Goal: Transaction & Acquisition: Subscribe to service/newsletter

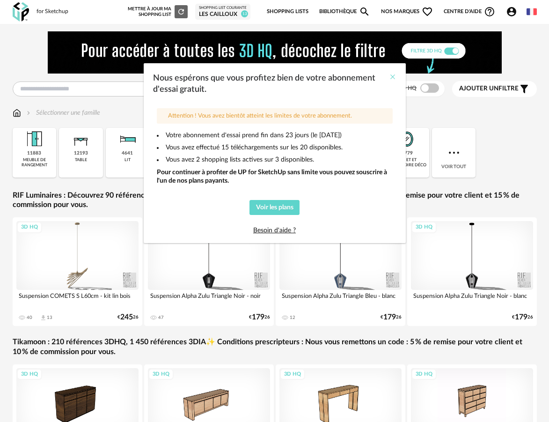
click at [394, 75] on icon "Close" at bounding box center [392, 76] width 7 height 7
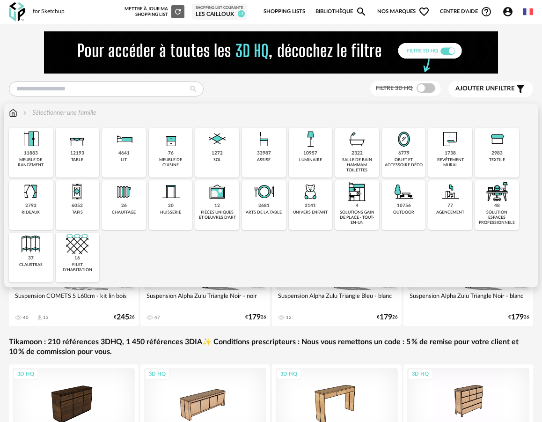
click at [74, 150] on img at bounding box center [77, 139] width 22 height 22
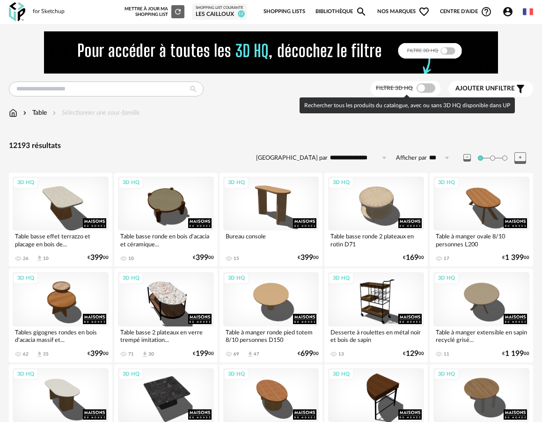
click at [424, 87] on span at bounding box center [425, 87] width 19 height 9
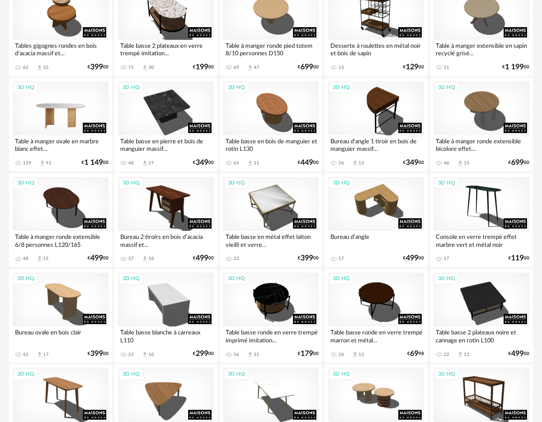
scroll to position [155, 0]
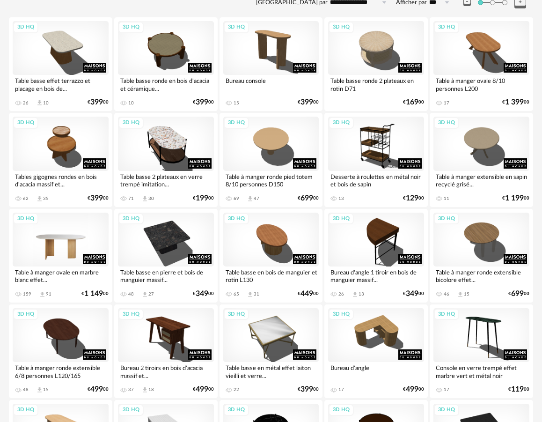
click at [62, 240] on div "3D HQ" at bounding box center [61, 239] width 96 height 54
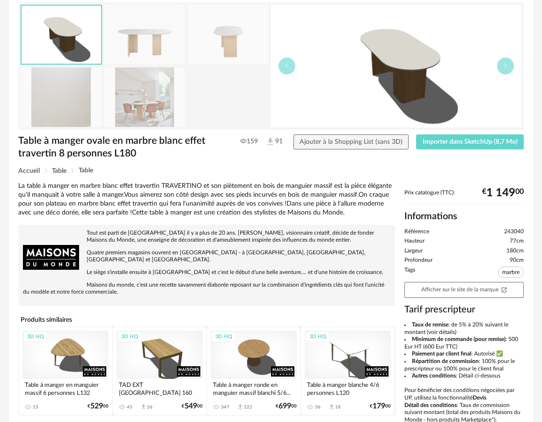
scroll to position [73, 0]
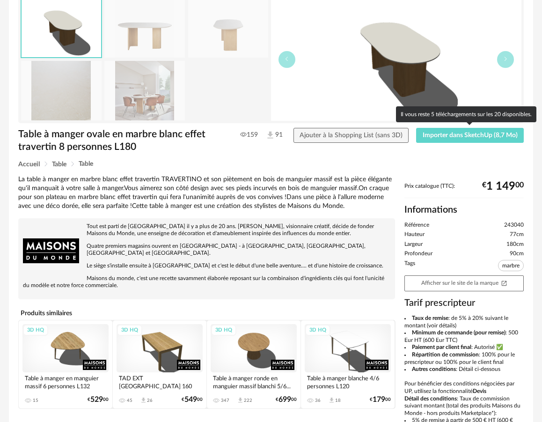
click at [453, 145] on div "Table à manger ovale en marbre blanc effet travertin 8 personnes L180 159 91 Aj…" at bounding box center [271, 144] width 515 height 33
click at [455, 140] on button "Importer dans SketchUp (8,7 Mo)" at bounding box center [470, 135] width 108 height 15
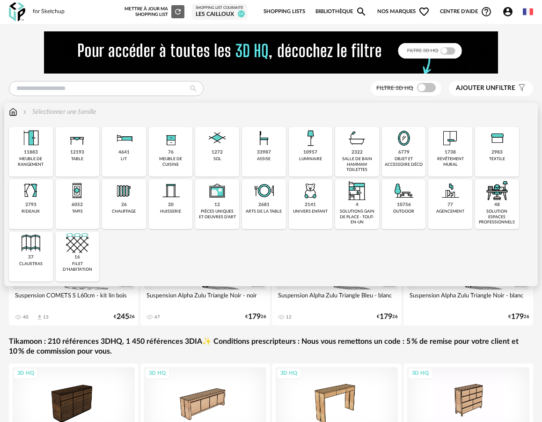
click at [250, 160] on div "33987 assise" at bounding box center [264, 152] width 44 height 50
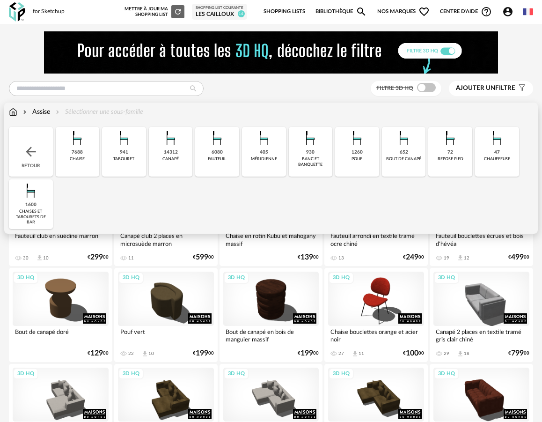
click at [176, 153] on div "14312" at bounding box center [171, 152] width 14 height 6
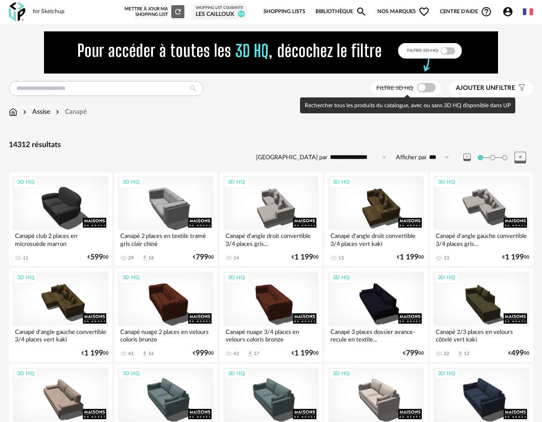
click at [432, 91] on span at bounding box center [426, 87] width 19 height 9
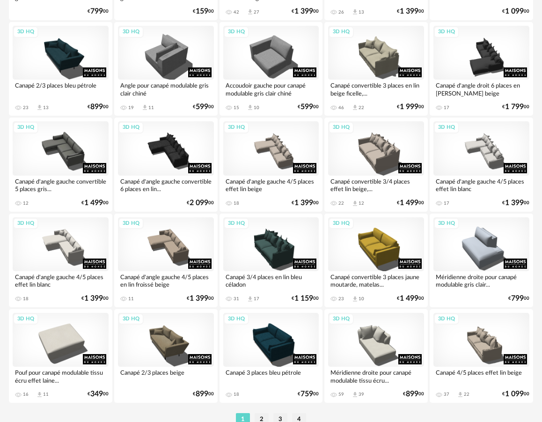
scroll to position [1720, 0]
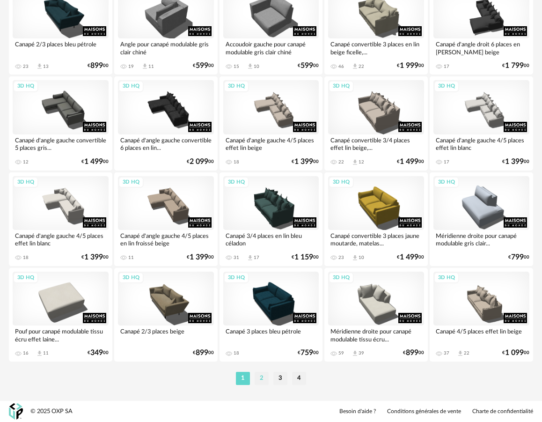
click at [258, 375] on li "2" at bounding box center [262, 377] width 14 height 13
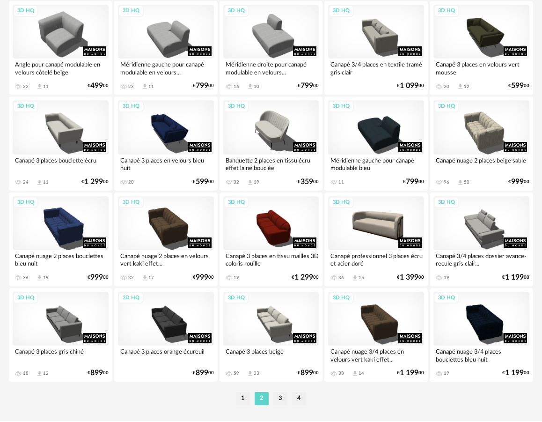
scroll to position [1720, 0]
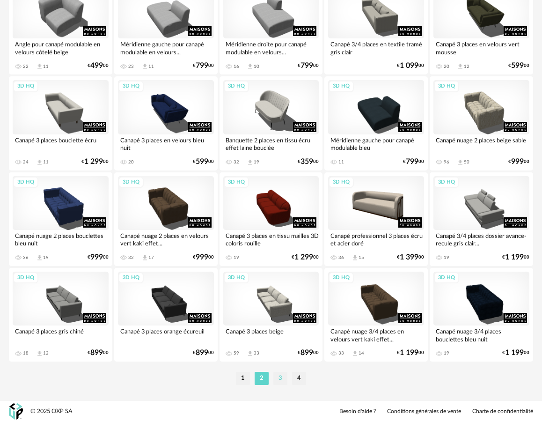
click at [282, 379] on li "3" at bounding box center [280, 377] width 14 height 13
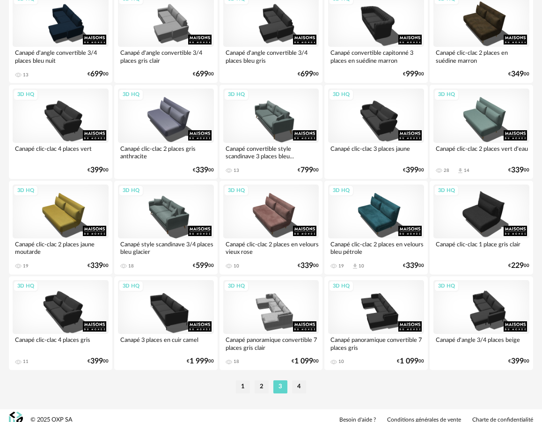
scroll to position [1713, 0]
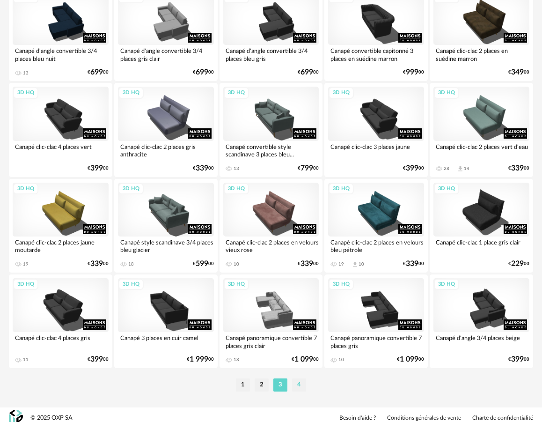
click at [298, 385] on li "4" at bounding box center [299, 384] width 14 height 13
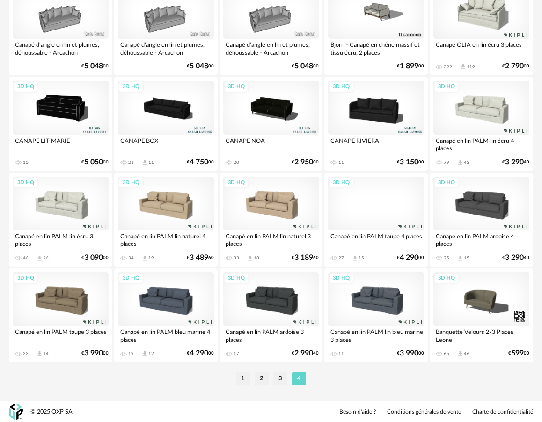
scroll to position [1720, 0]
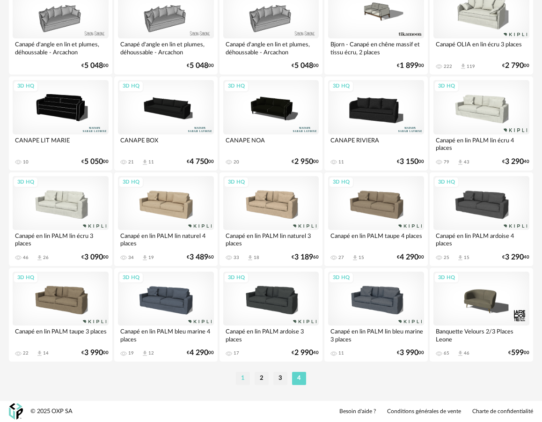
click at [245, 379] on li "1" at bounding box center [243, 377] width 14 height 13
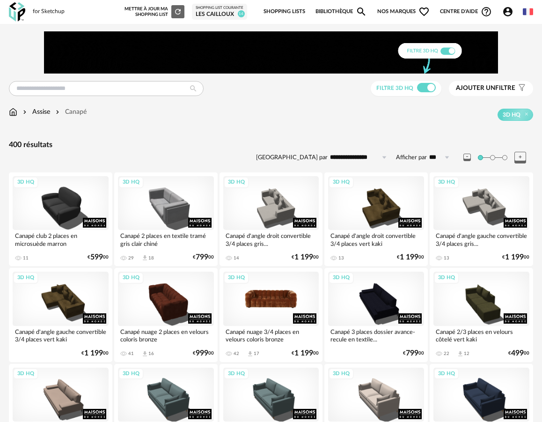
click at [279, 308] on div "3D HQ" at bounding box center [271, 298] width 96 height 54
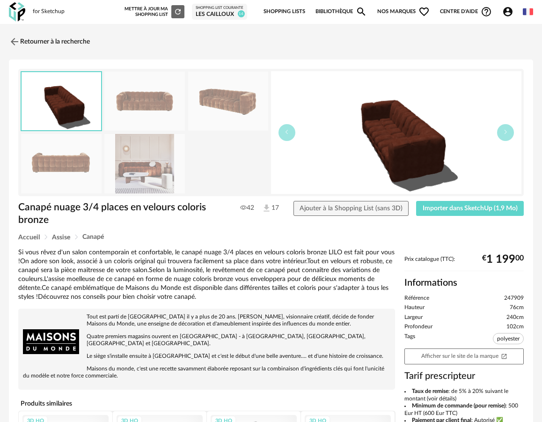
click at [160, 179] on img at bounding box center [144, 163] width 80 height 59
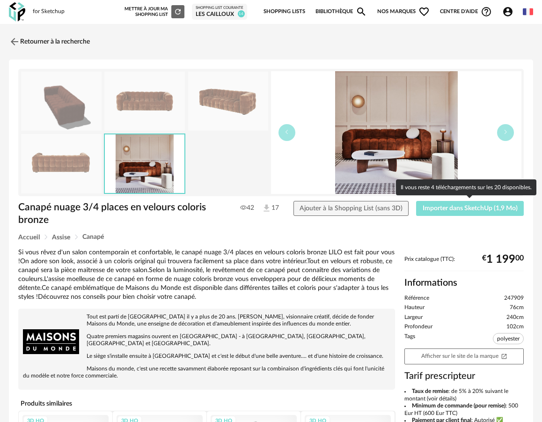
click at [447, 208] on span "Importer dans SketchUp (1,9 Mo)" at bounding box center [469, 208] width 95 height 7
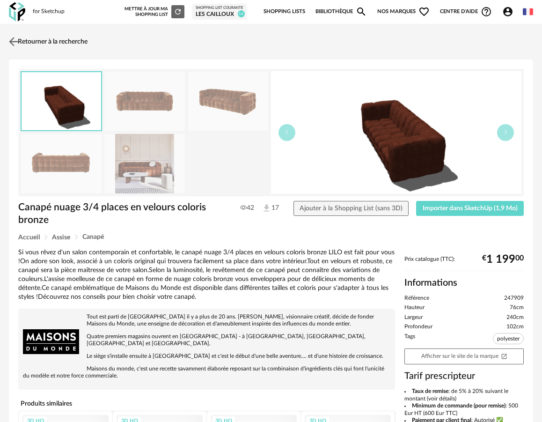
click at [12, 42] on img at bounding box center [14, 42] width 14 height 14
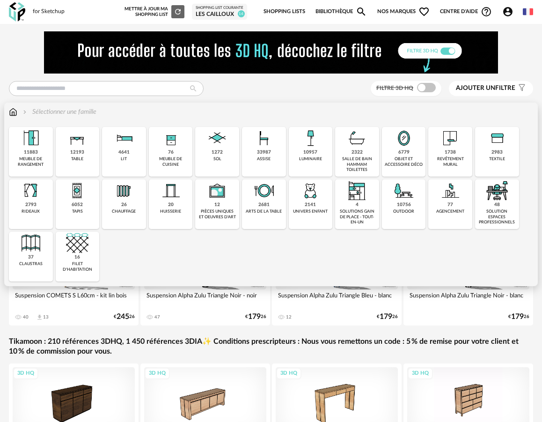
click at [259, 152] on div "33987" at bounding box center [264, 152] width 14 height 6
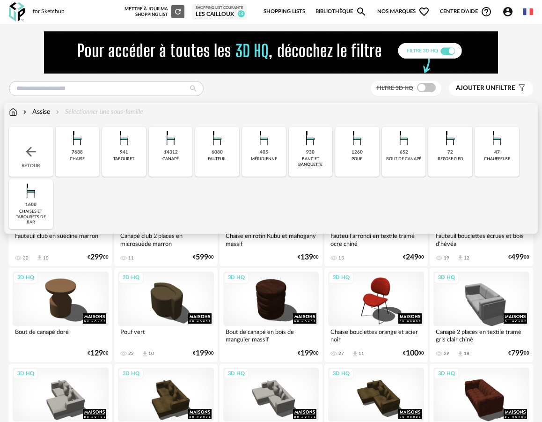
click at [253, 159] on div "méridienne" at bounding box center [264, 158] width 26 height 5
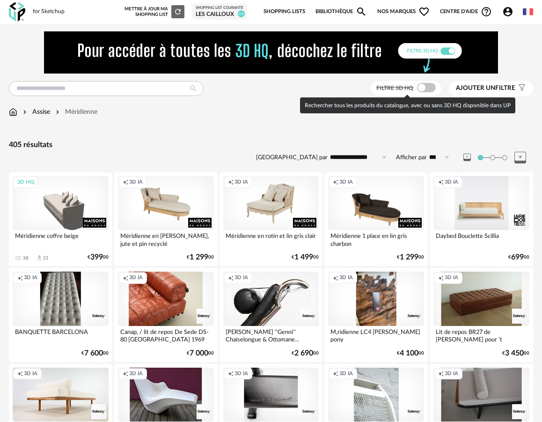
click at [425, 87] on span at bounding box center [426, 87] width 19 height 9
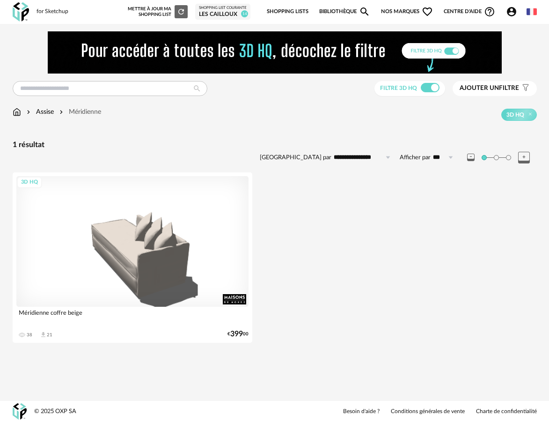
click at [50, 116] on div "Assise" at bounding box center [39, 111] width 29 height 9
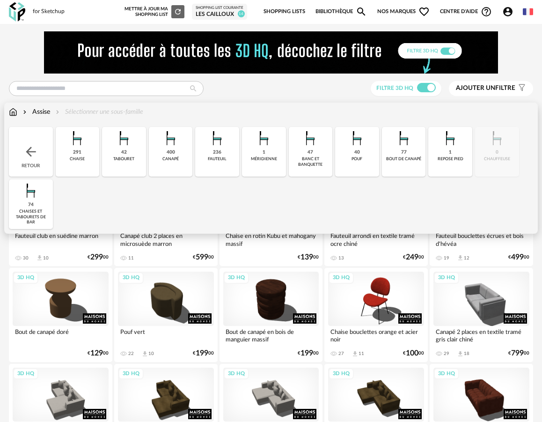
click at [173, 167] on div "400 canapé" at bounding box center [171, 152] width 44 height 50
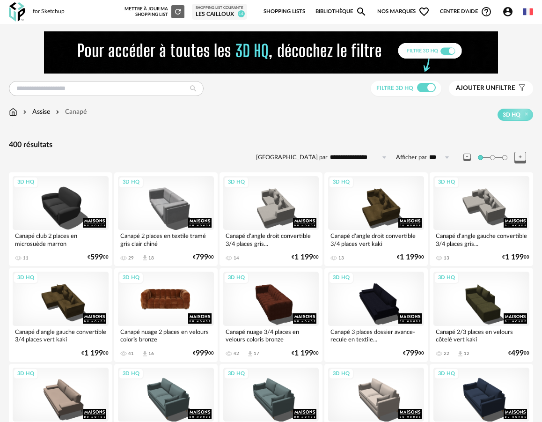
click at [188, 308] on div "3D HQ" at bounding box center [166, 298] width 96 height 54
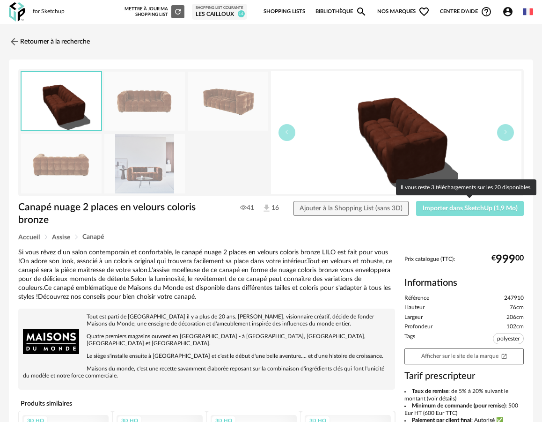
click at [467, 208] on span "Importer dans SketchUp (1,9 Mo)" at bounding box center [469, 208] width 95 height 7
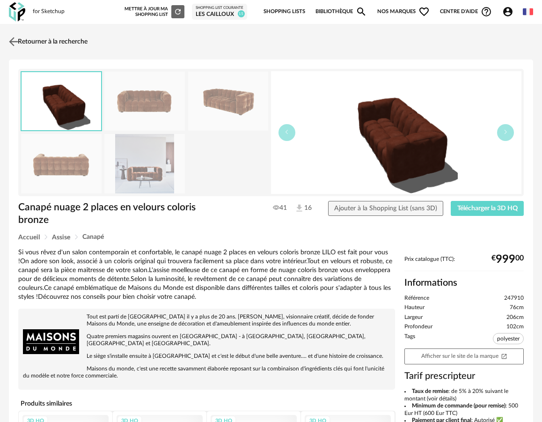
click at [16, 44] on img at bounding box center [14, 42] width 14 height 14
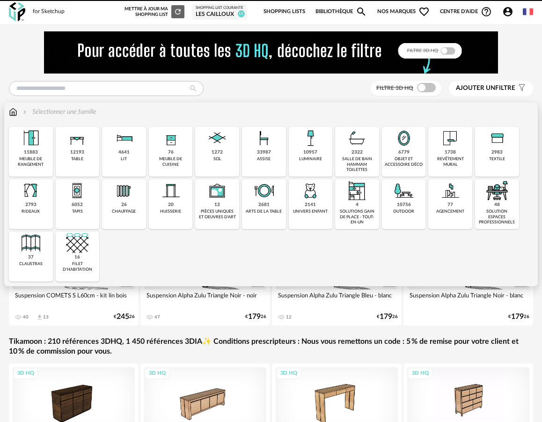
click at [74, 155] on div "12193" at bounding box center [77, 152] width 14 height 6
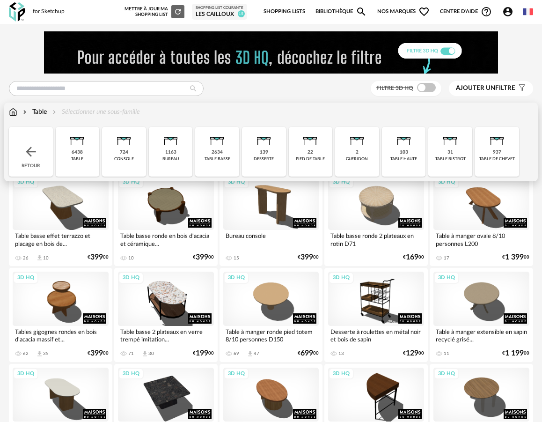
click at [86, 166] on div "6438 table" at bounding box center [78, 152] width 44 height 50
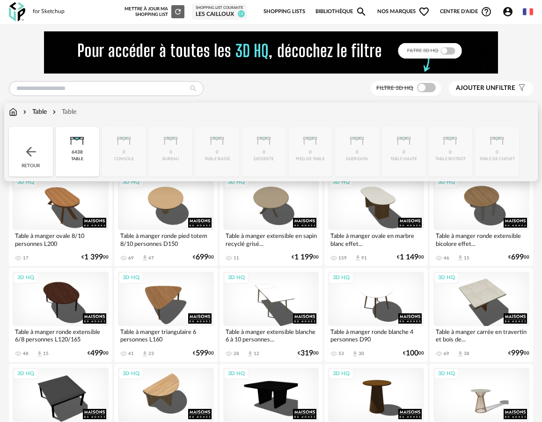
click at [25, 151] on img at bounding box center [30, 151] width 15 height 15
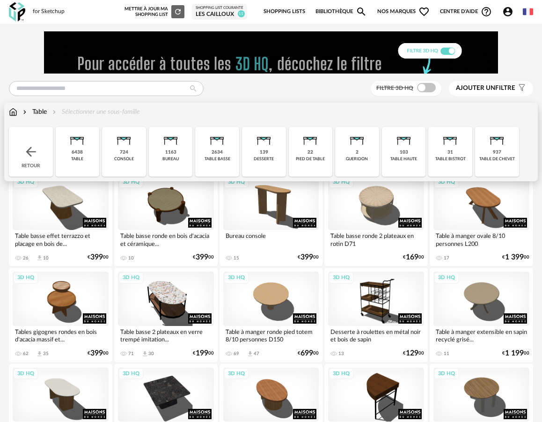
click at [219, 158] on div "table basse" at bounding box center [217, 158] width 26 height 5
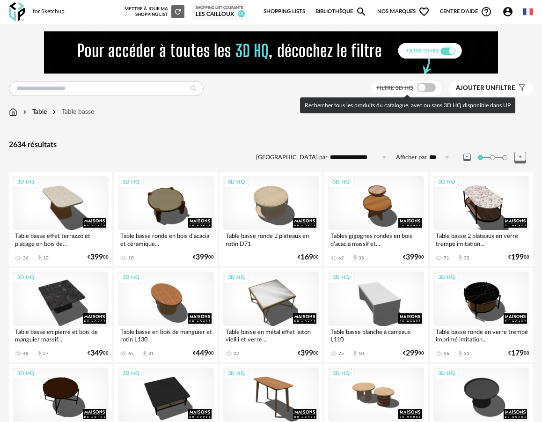
click at [429, 88] on span at bounding box center [426, 87] width 19 height 9
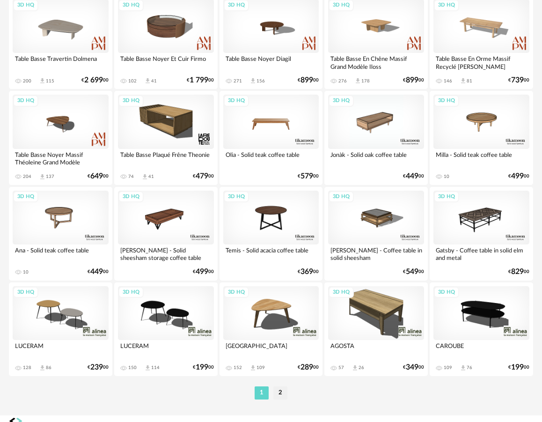
scroll to position [1720, 0]
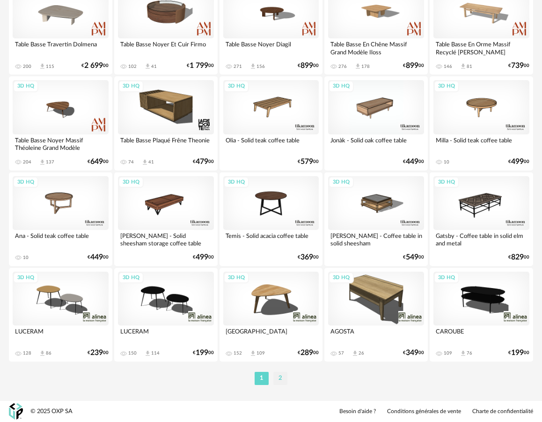
click at [281, 377] on li "2" at bounding box center [280, 377] width 14 height 13
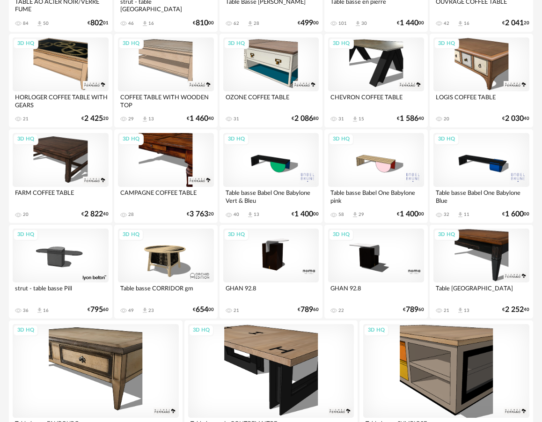
scroll to position [996, 0]
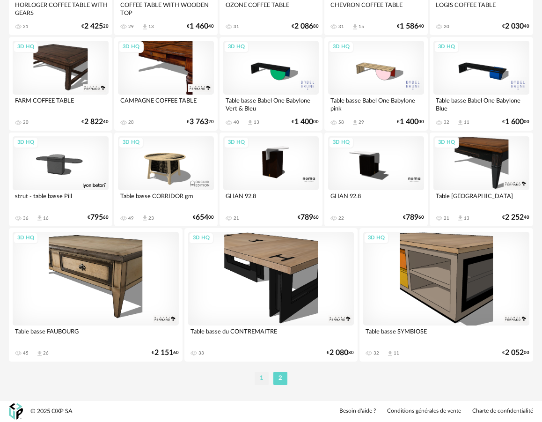
click at [257, 380] on li "1" at bounding box center [262, 377] width 14 height 13
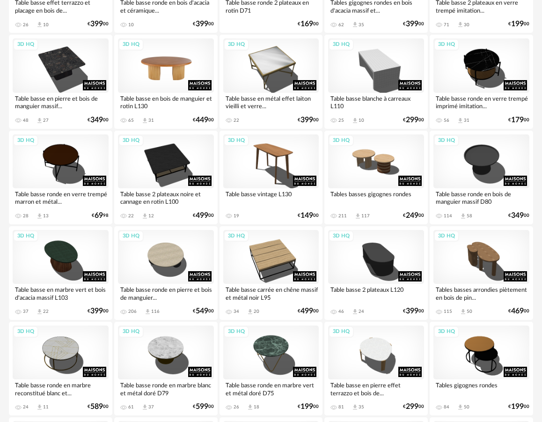
scroll to position [244, 0]
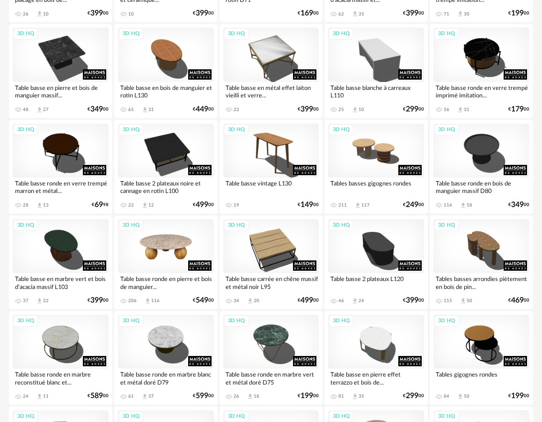
click at [163, 255] on div "3D HQ" at bounding box center [166, 246] width 96 height 54
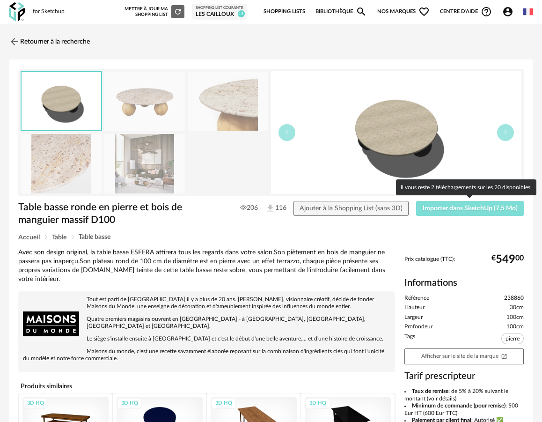
click at [457, 211] on span "Importer dans SketchUp (7,5 Mo)" at bounding box center [469, 208] width 95 height 7
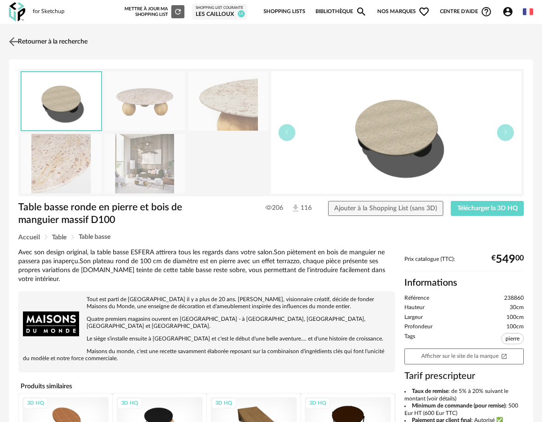
click at [23, 39] on link "Retourner à la recherche" at bounding box center [47, 41] width 81 height 21
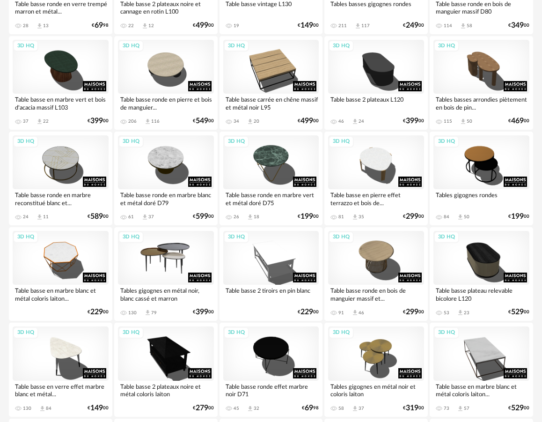
scroll to position [421, 0]
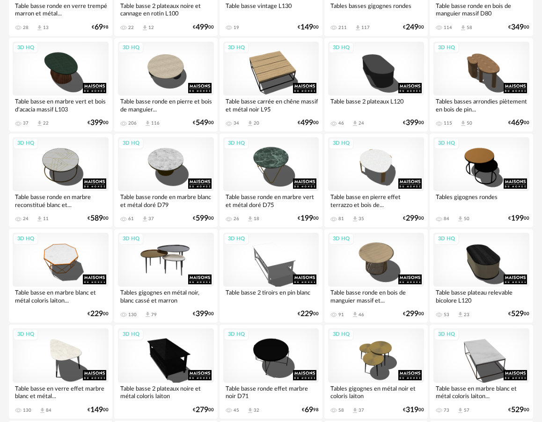
click at [171, 264] on div "3D HQ" at bounding box center [166, 260] width 96 height 54
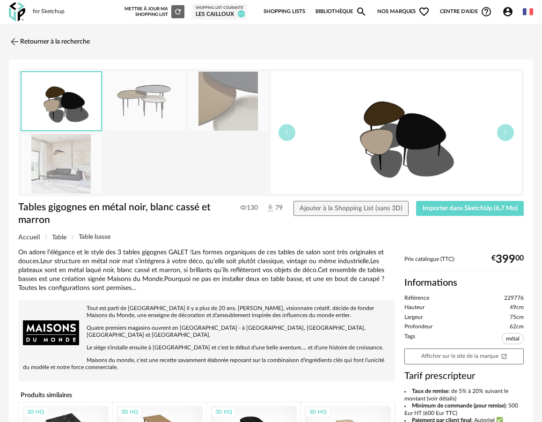
click at [205, 102] on img at bounding box center [228, 101] width 80 height 59
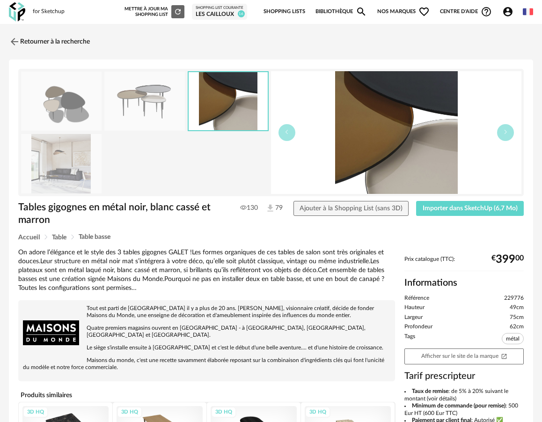
click at [175, 107] on img at bounding box center [144, 101] width 80 height 59
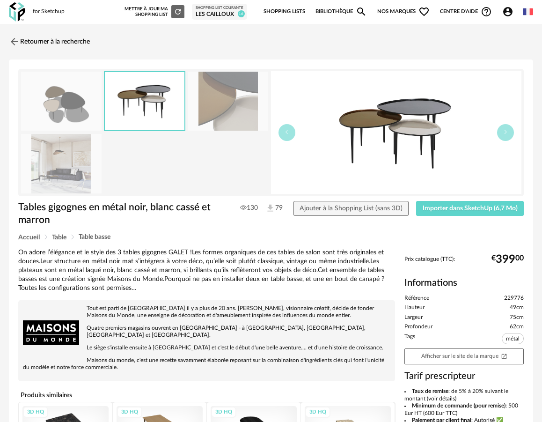
click at [68, 172] on img at bounding box center [61, 163] width 80 height 59
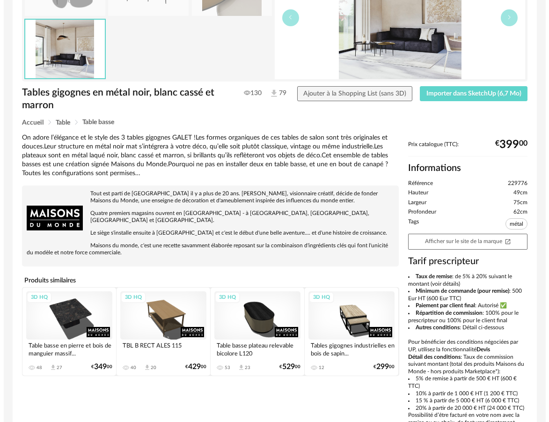
scroll to position [115, 0]
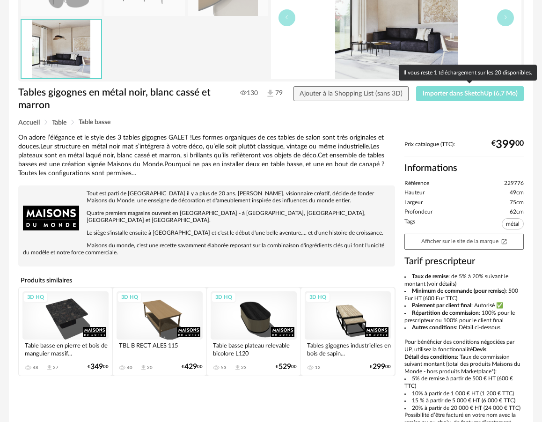
click at [444, 93] on span "Importer dans SketchUp (6,7 Mo)" at bounding box center [469, 93] width 95 height 7
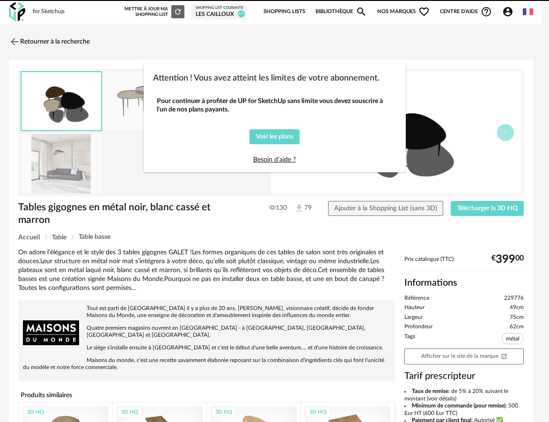
click at [21, 40] on div "Attention ! Vous avez atteint les limites de votre abonnement. Pour continuer à…" at bounding box center [274, 211] width 549 height 422
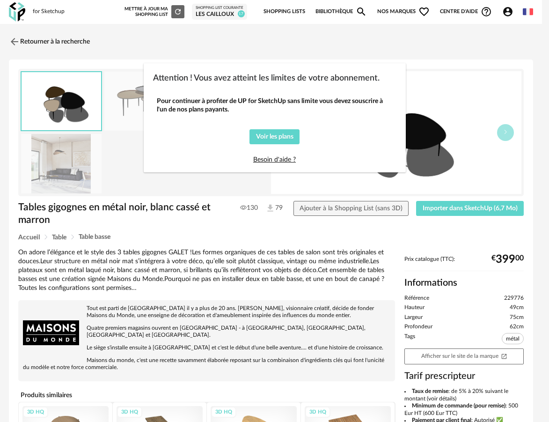
click at [247, 139] on div "Voir les plans Besoin d'aide ?" at bounding box center [275, 146] width 236 height 35
click at [273, 139] on span "Voir les plans" at bounding box center [274, 136] width 37 height 7
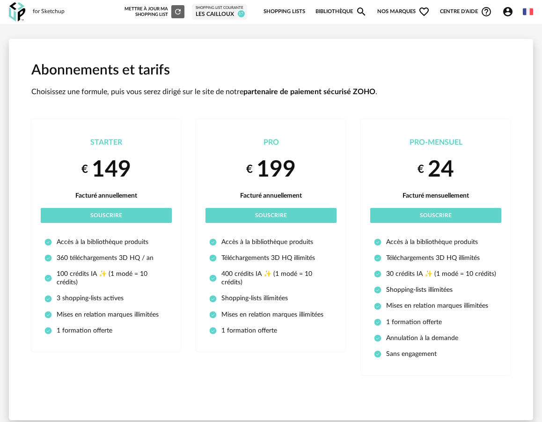
click at [32, 13] on div "for Sketchup Nouvelle shopping list Mettre à jour ma Shopping List Refresh icon…" at bounding box center [270, 12] width 539 height 24
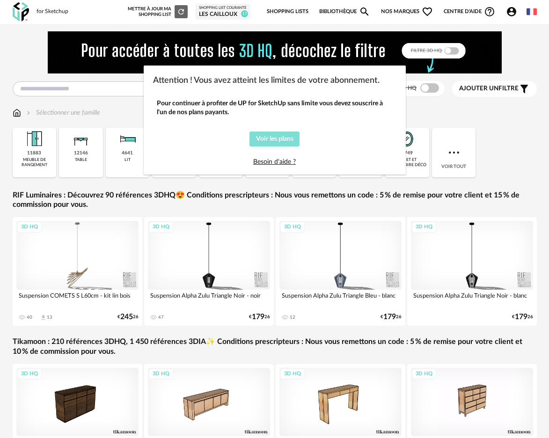
click at [262, 144] on button "Voir les plans" at bounding box center [274, 138] width 50 height 15
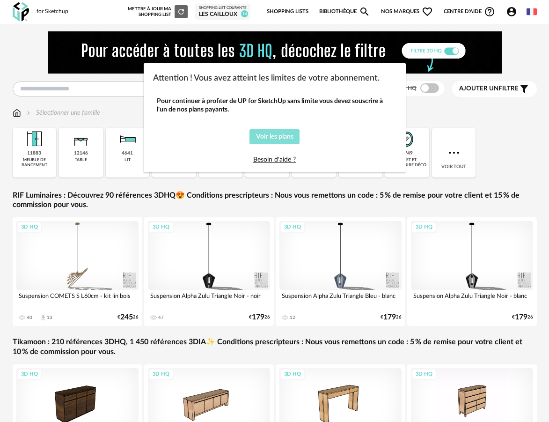
click at [278, 138] on span "Voir les plans" at bounding box center [274, 136] width 37 height 7
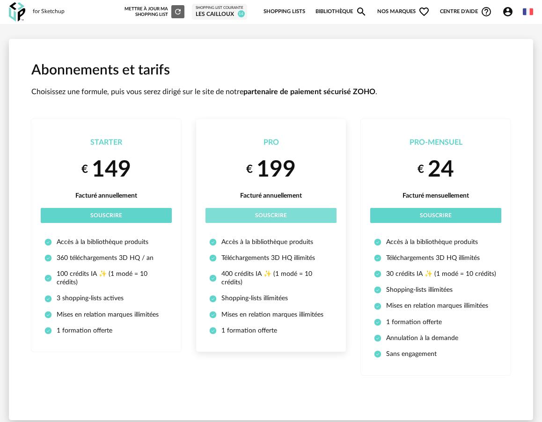
click at [262, 217] on span "Souscrire" at bounding box center [271, 215] width 32 height 6
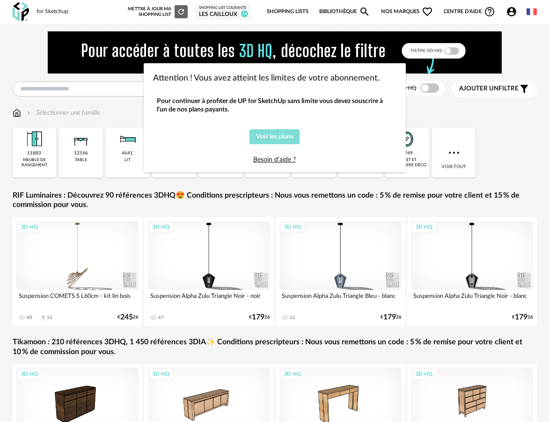
click at [270, 134] on span "Voir les plans" at bounding box center [274, 136] width 37 height 7
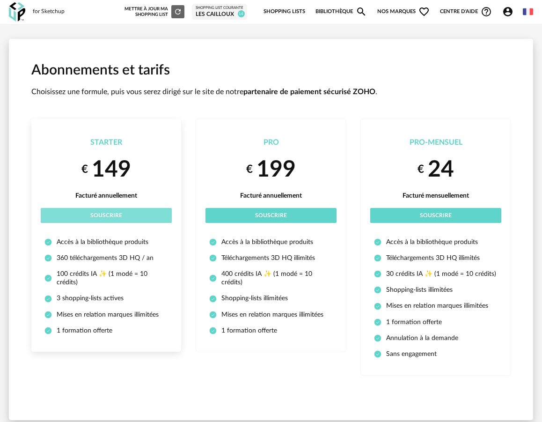
click at [153, 210] on button "Souscrire" at bounding box center [106, 215] width 131 height 15
